Goal: Transaction & Acquisition: Purchase product/service

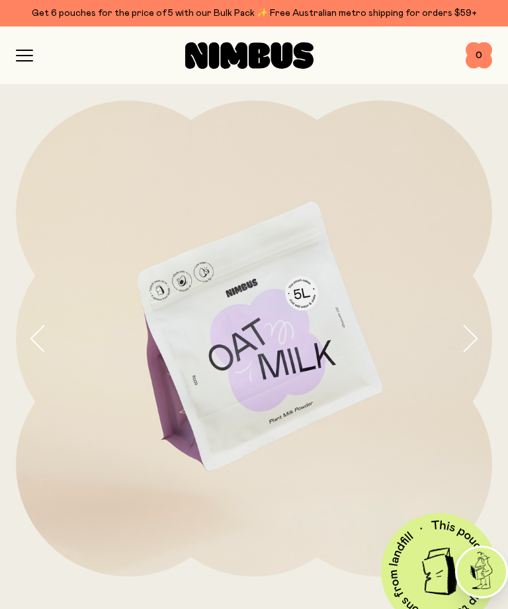
click at [463, 336] on icon "button" at bounding box center [470, 339] width 19 height 28
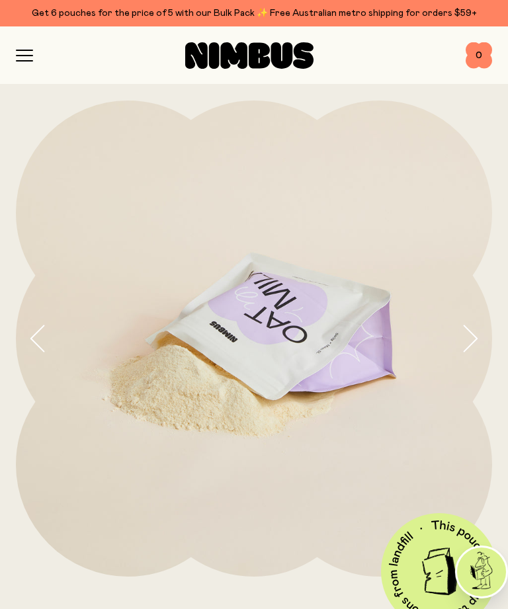
click at [474, 335] on icon "button" at bounding box center [470, 339] width 19 height 28
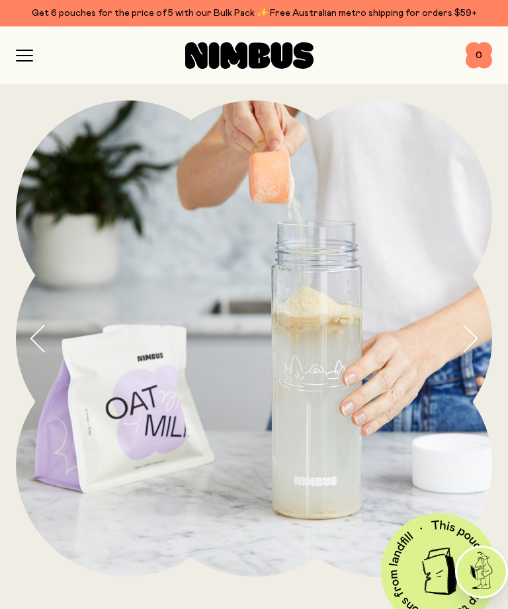
click at [469, 342] on icon "button" at bounding box center [470, 339] width 19 height 28
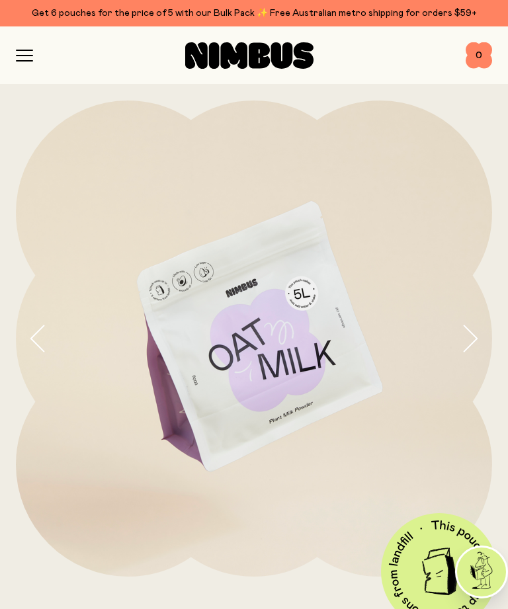
click at [468, 342] on icon "button" at bounding box center [470, 339] width 19 height 28
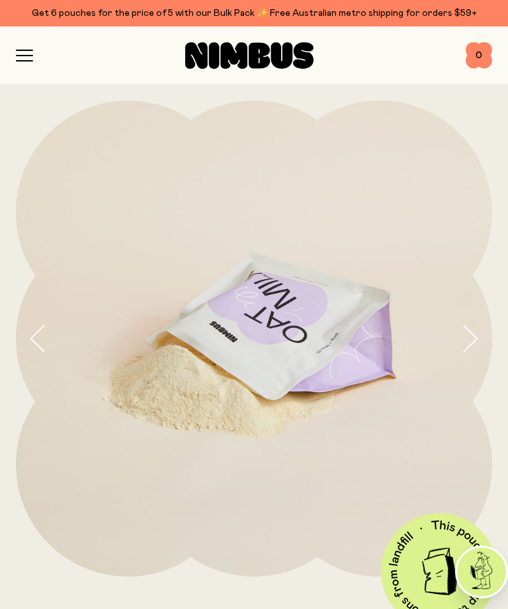
click at [31, 57] on icon "button" at bounding box center [24, 56] width 17 height 12
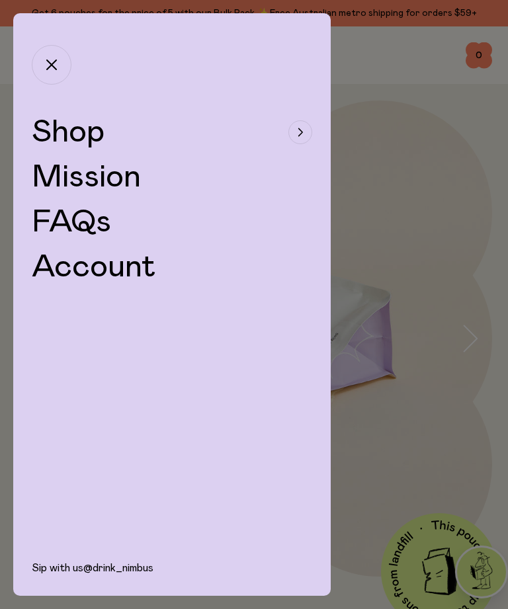
click at [291, 124] on div "button" at bounding box center [301, 132] width 24 height 24
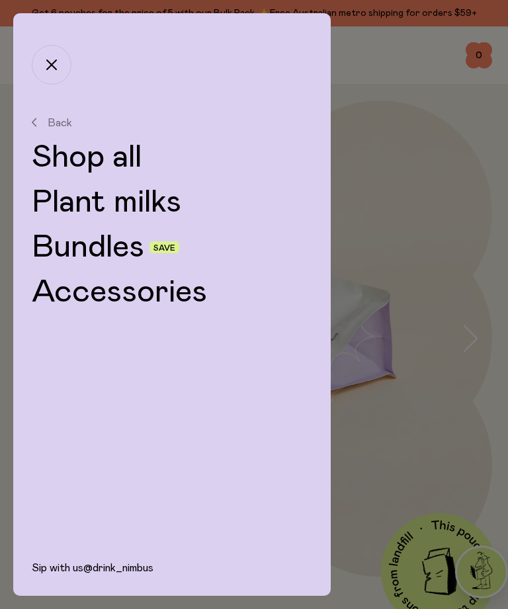
click at [167, 205] on link "Plant milks" at bounding box center [172, 203] width 281 height 32
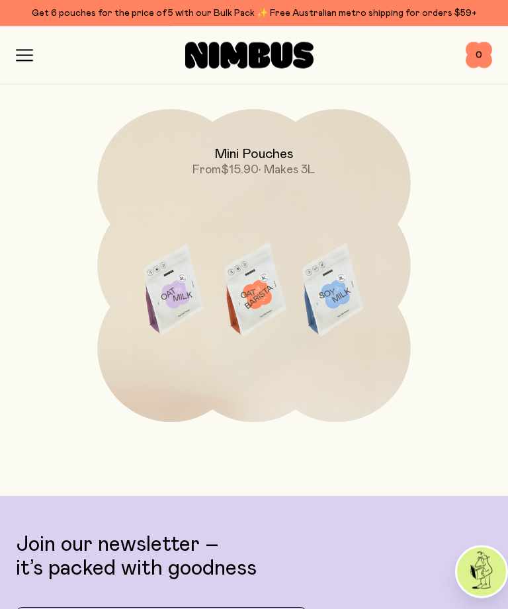
scroll to position [1192, 0]
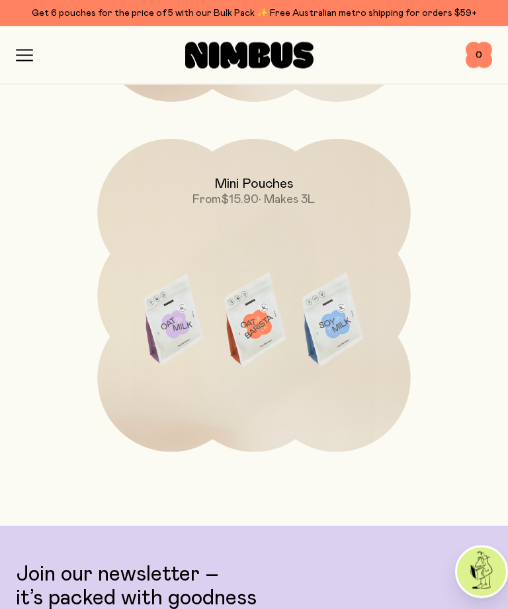
click at [399, 370] on img at bounding box center [253, 324] width 313 height 368
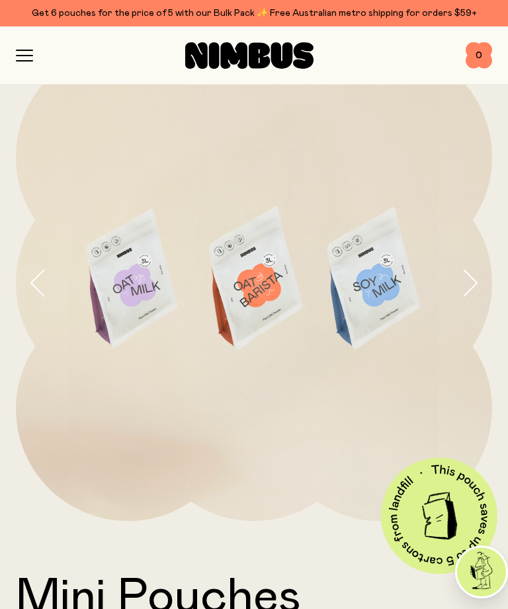
scroll to position [37, 0]
